Goal: Task Accomplishment & Management: Use online tool/utility

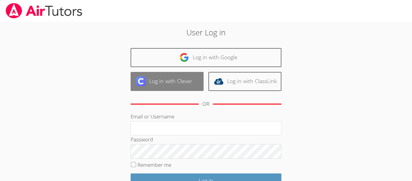
click at [180, 81] on link "Log in with Clever" at bounding box center [167, 81] width 73 height 19
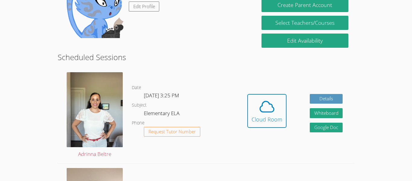
scroll to position [121, 0]
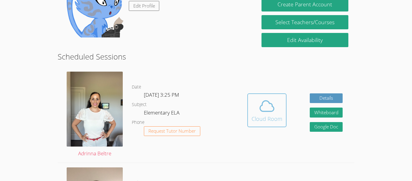
click at [263, 111] on icon at bounding box center [267, 106] width 14 height 11
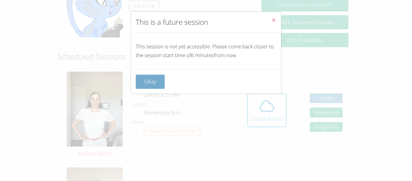
click at [150, 82] on button "Okay" at bounding box center [150, 82] width 29 height 14
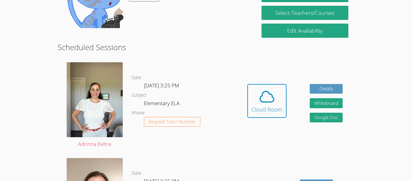
scroll to position [130, 0]
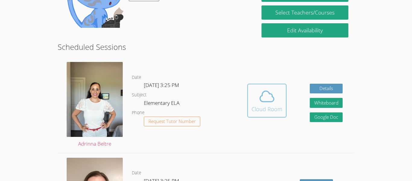
click at [262, 111] on div "Cloud Room" at bounding box center [267, 109] width 31 height 8
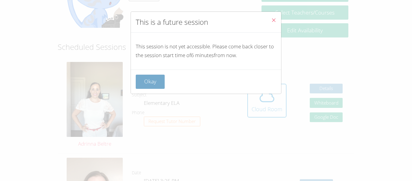
click at [153, 78] on button "Okay" at bounding box center [150, 82] width 29 height 14
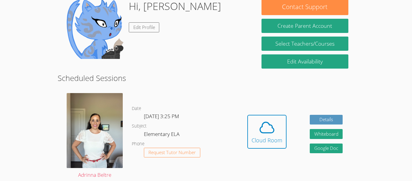
scroll to position [99, 0]
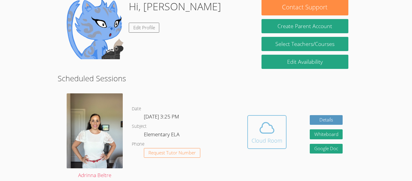
click at [268, 130] on icon at bounding box center [267, 127] width 17 height 17
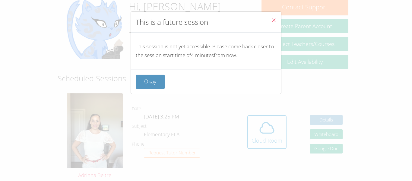
click at [139, 83] on button "Okay" at bounding box center [150, 82] width 29 height 14
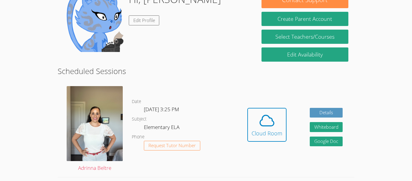
scroll to position [107, 0]
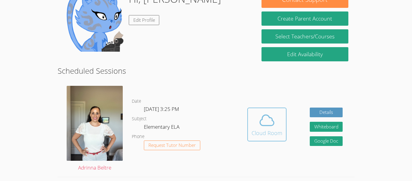
click at [270, 117] on icon at bounding box center [267, 120] width 17 height 17
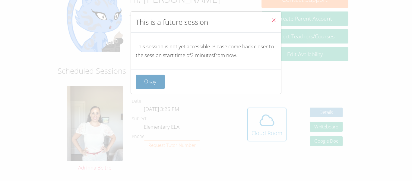
click at [144, 86] on button "Okay" at bounding box center [150, 82] width 29 height 14
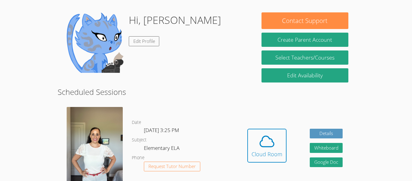
scroll to position [87, 0]
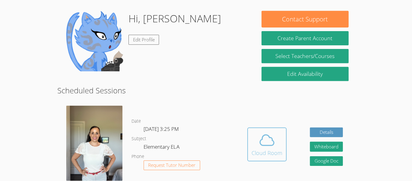
click at [269, 146] on icon at bounding box center [267, 140] width 17 height 17
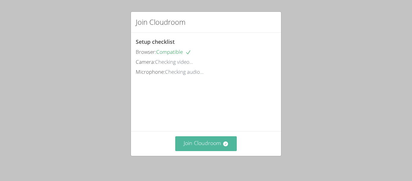
click at [211, 142] on button "Join Cloudroom" at bounding box center [206, 143] width 62 height 15
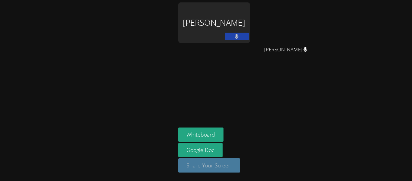
click at [229, 164] on button "Share Your Screen" at bounding box center [209, 165] width 62 height 14
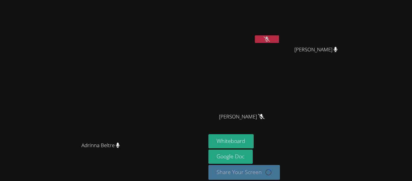
click at [270, 39] on icon at bounding box center [267, 39] width 6 height 5
click at [279, 40] on button at bounding box center [267, 39] width 24 height 8
click at [270, 39] on icon at bounding box center [267, 39] width 6 height 5
click at [279, 36] on button at bounding box center [267, 39] width 24 height 8
click at [279, 39] on button at bounding box center [267, 39] width 24 height 8
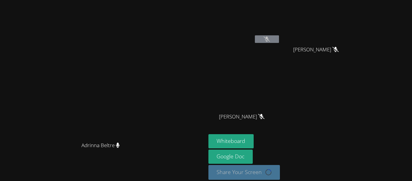
click at [270, 40] on icon at bounding box center [267, 39] width 6 height 5
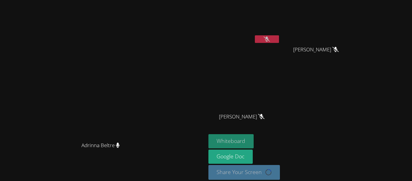
click at [254, 146] on button "Whiteboard" at bounding box center [232, 141] width 46 height 14
click at [279, 42] on button at bounding box center [267, 39] width 24 height 8
